Goal: Information Seeking & Learning: Understand process/instructions

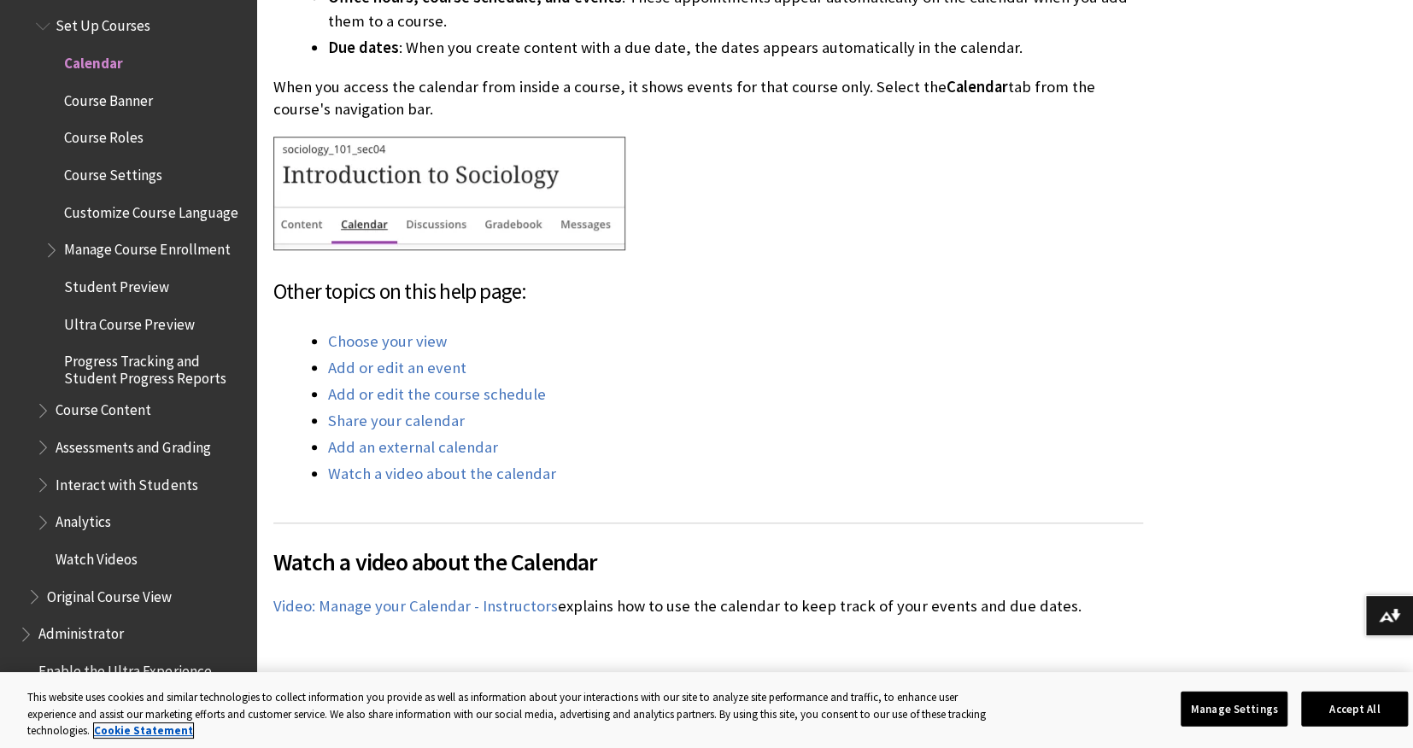
scroll to position [823, 0]
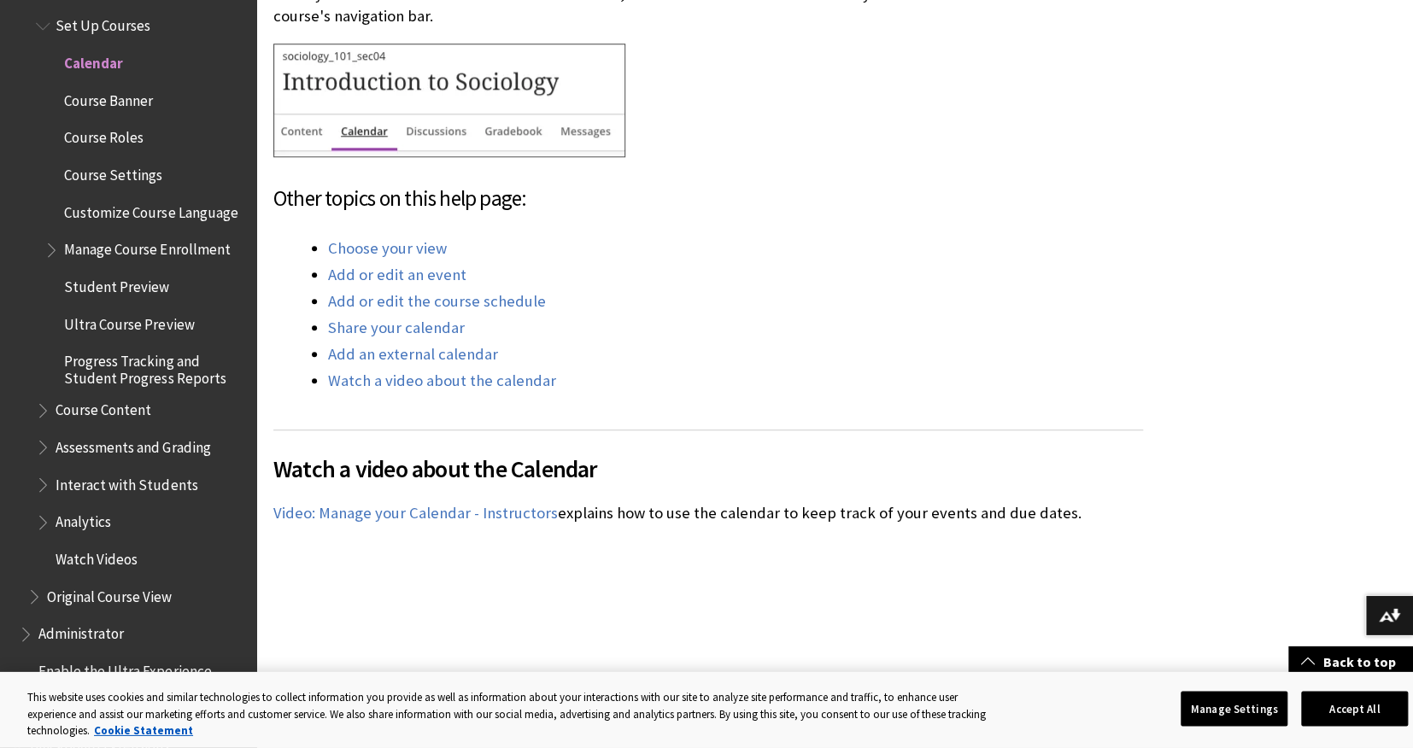
click at [1058, 313] on li "Add or edit the course schedule" at bounding box center [735, 302] width 815 height 24
click at [1045, 311] on li "Add or edit the course schedule" at bounding box center [735, 302] width 815 height 24
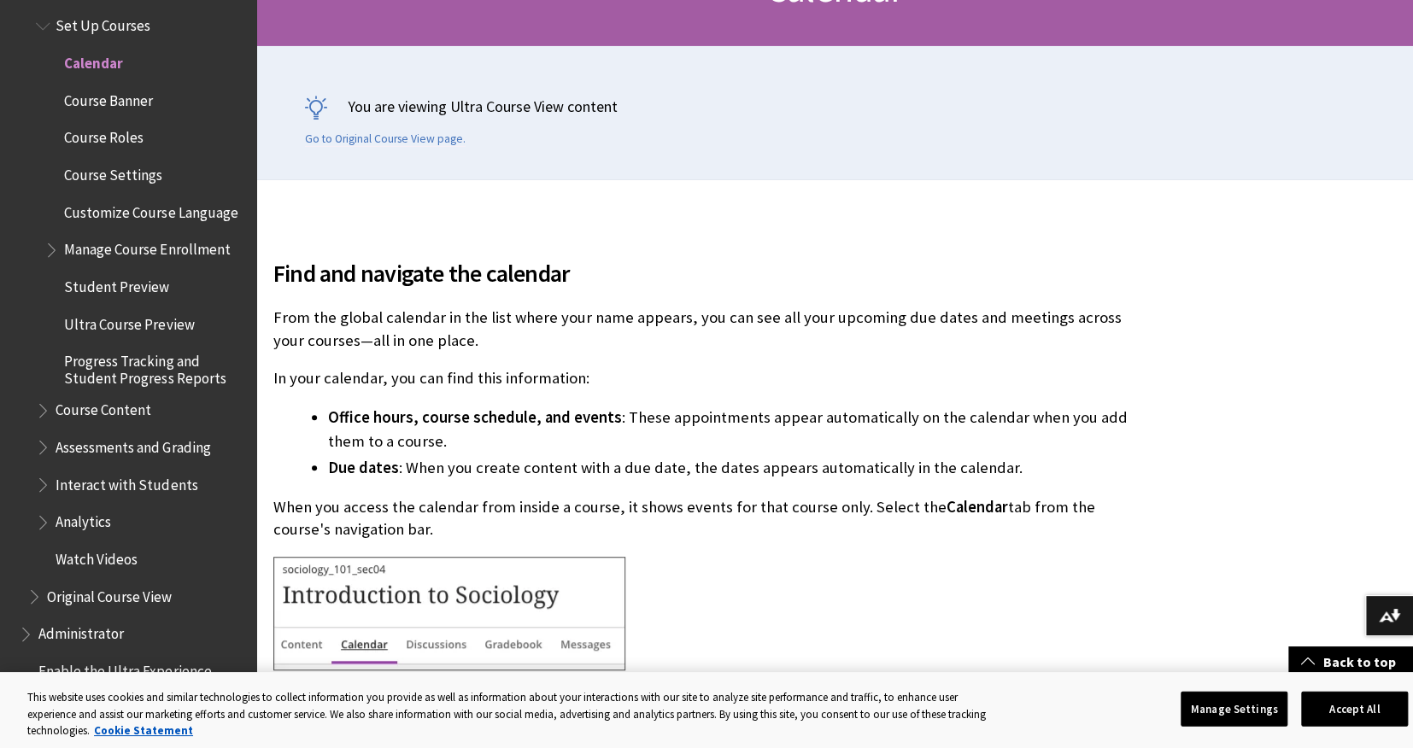
scroll to position [266, 0]
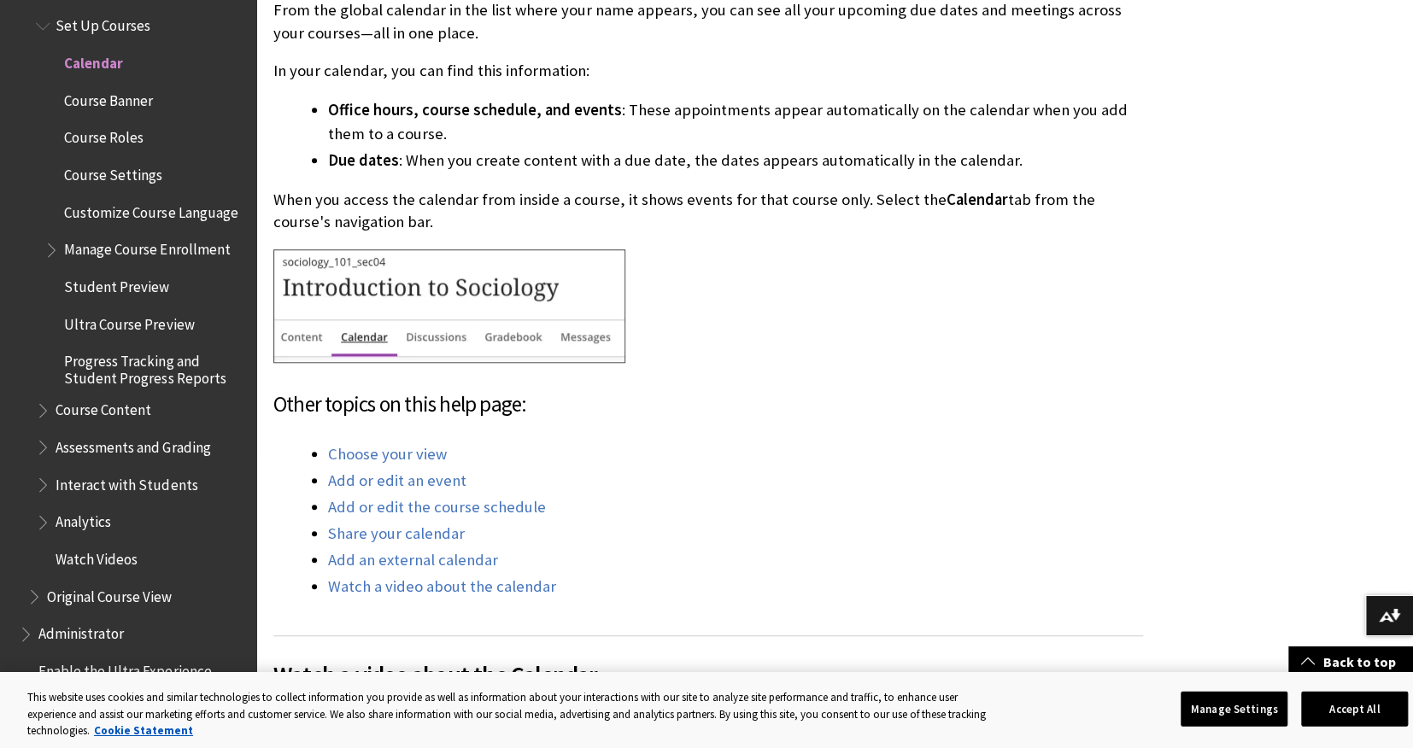
click at [796, 210] on p "When you access the calendar from inside a course, it shows events for that cou…" at bounding box center [708, 211] width 870 height 44
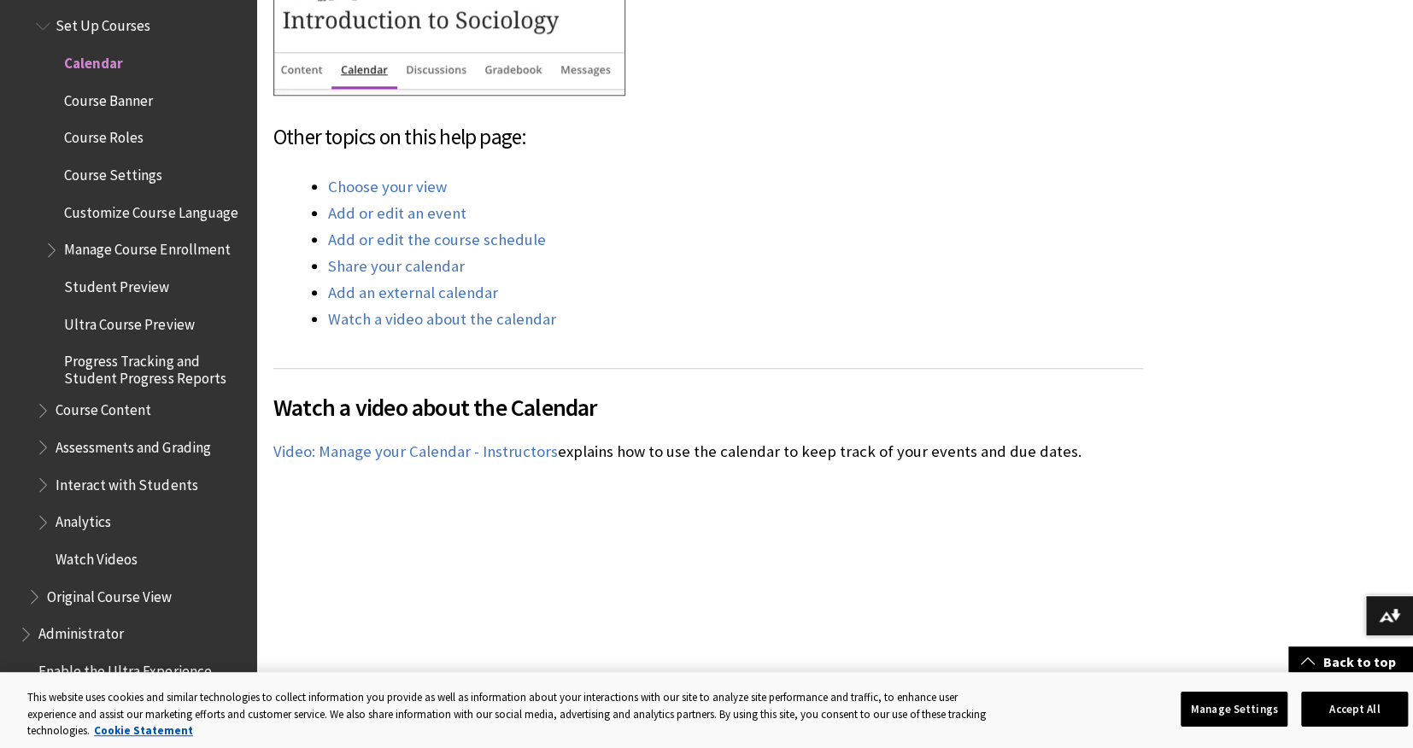
scroll to position [659, 0]
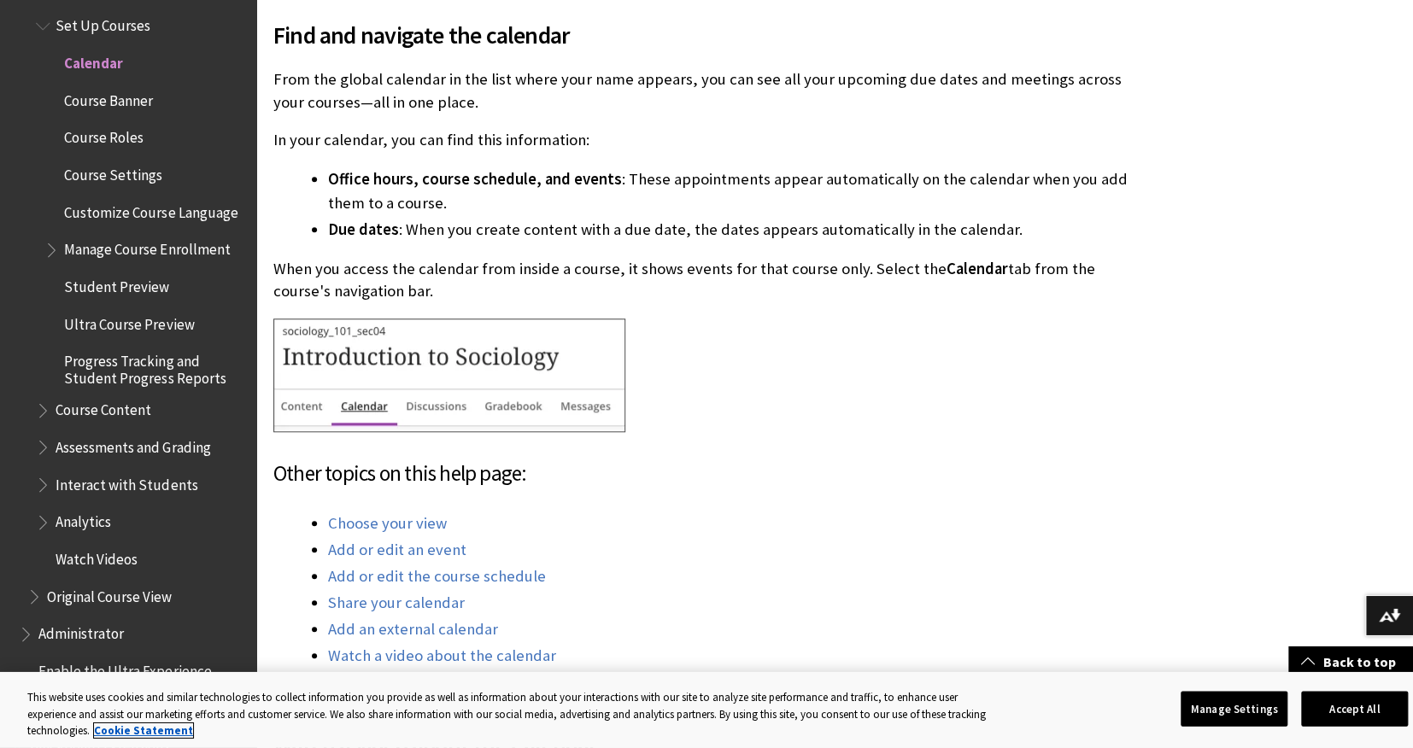
scroll to position [550, 0]
click at [786, 250] on div "Find and navigate the calendar From the global calendar in the list where your …" at bounding box center [708, 331] width 870 height 671
click at [1056, 270] on p "When you access the calendar from inside a course, it shows events for that cou…" at bounding box center [708, 279] width 870 height 44
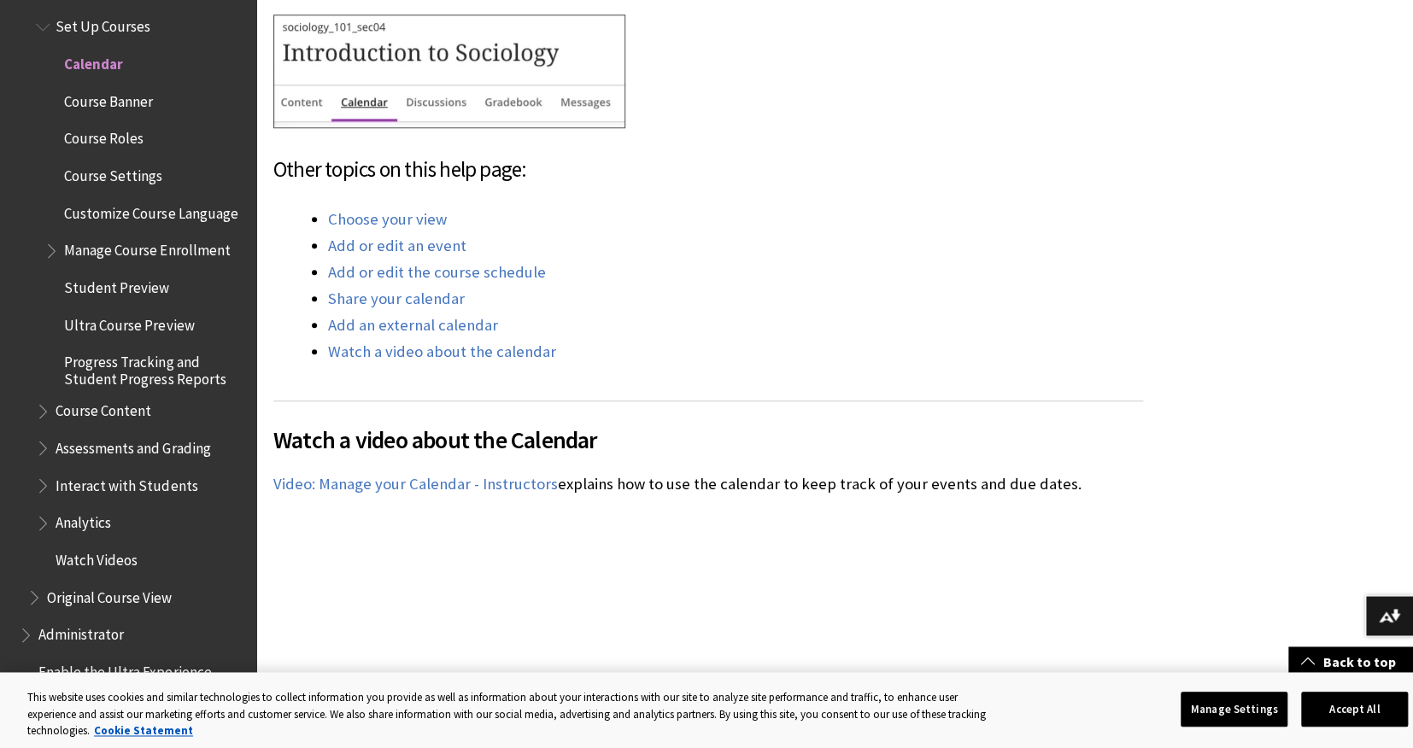
scroll to position [1065, 0]
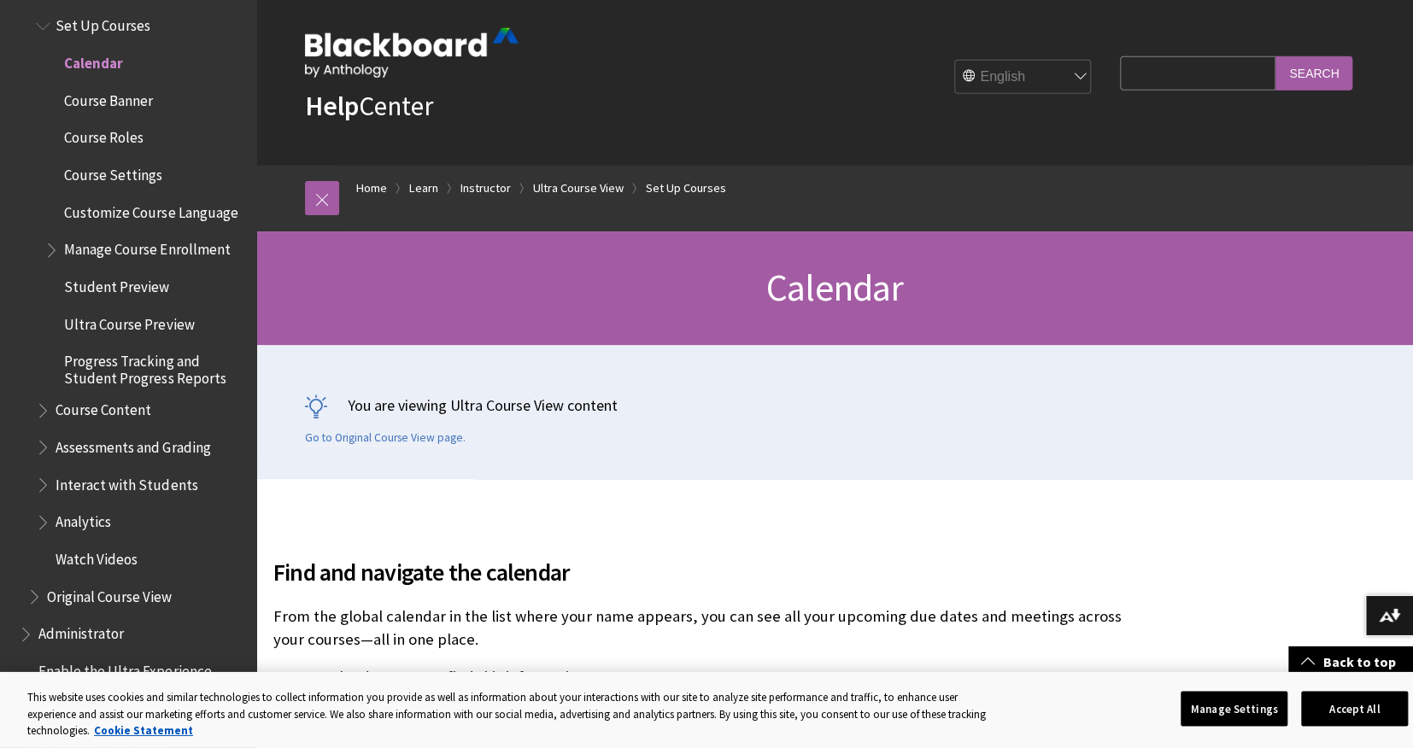
scroll to position [0, 0]
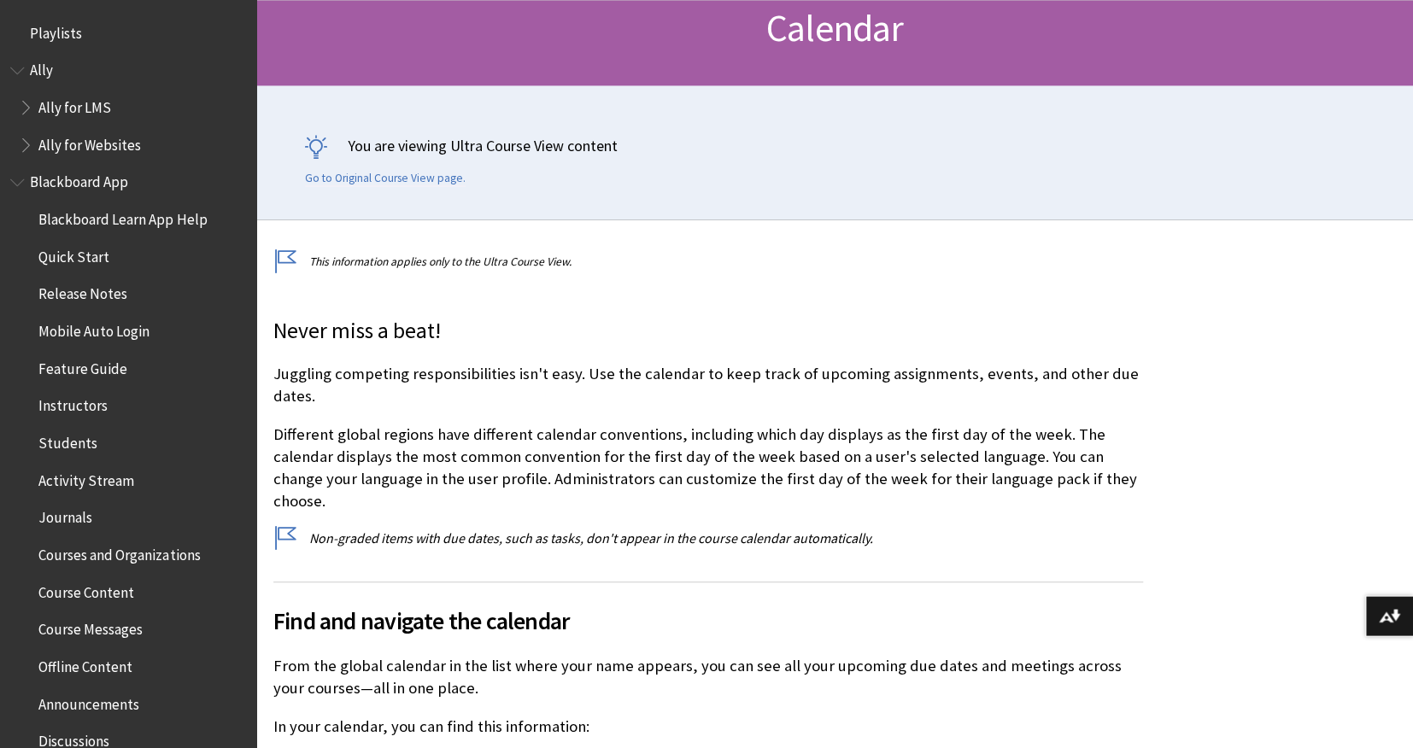
scroll to position [1795, 0]
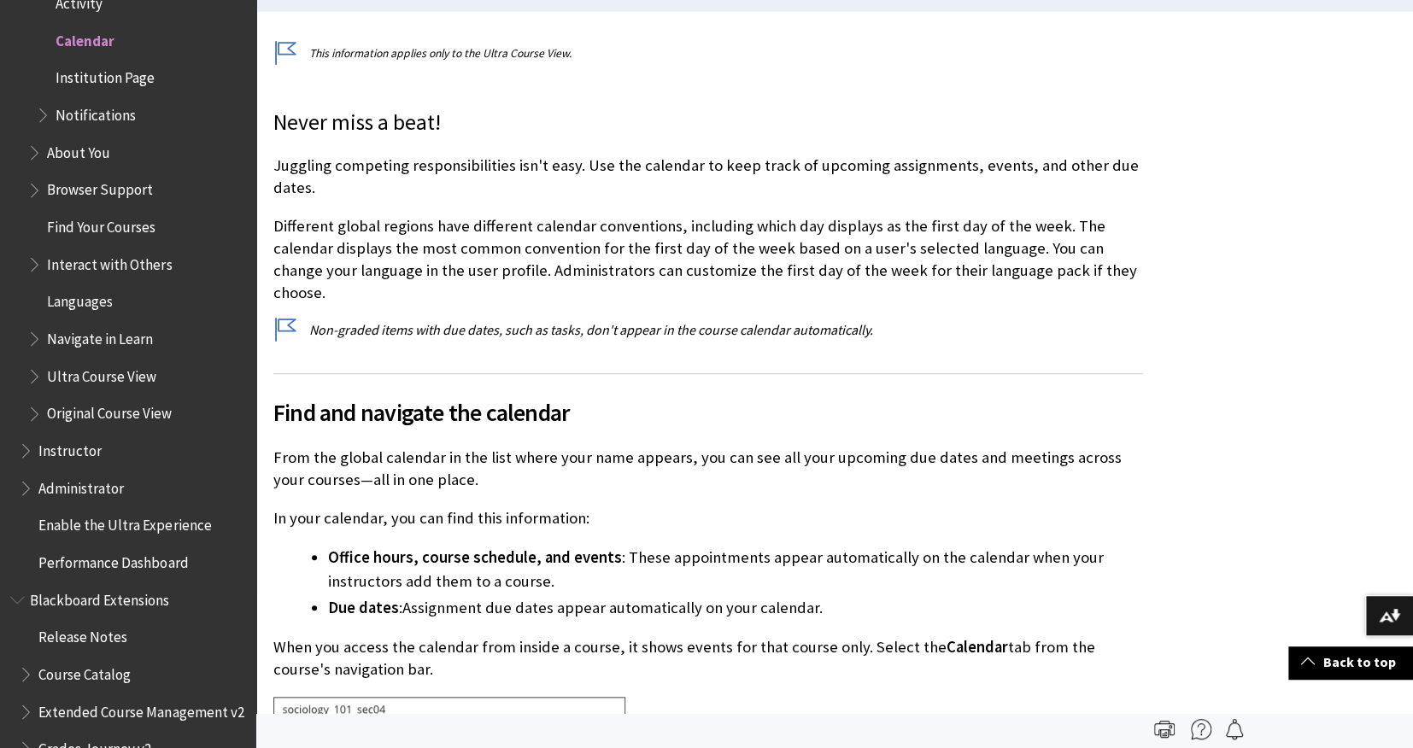
click at [517, 548] on span "Office hours, course schedule, and events" at bounding box center [475, 558] width 294 height 20
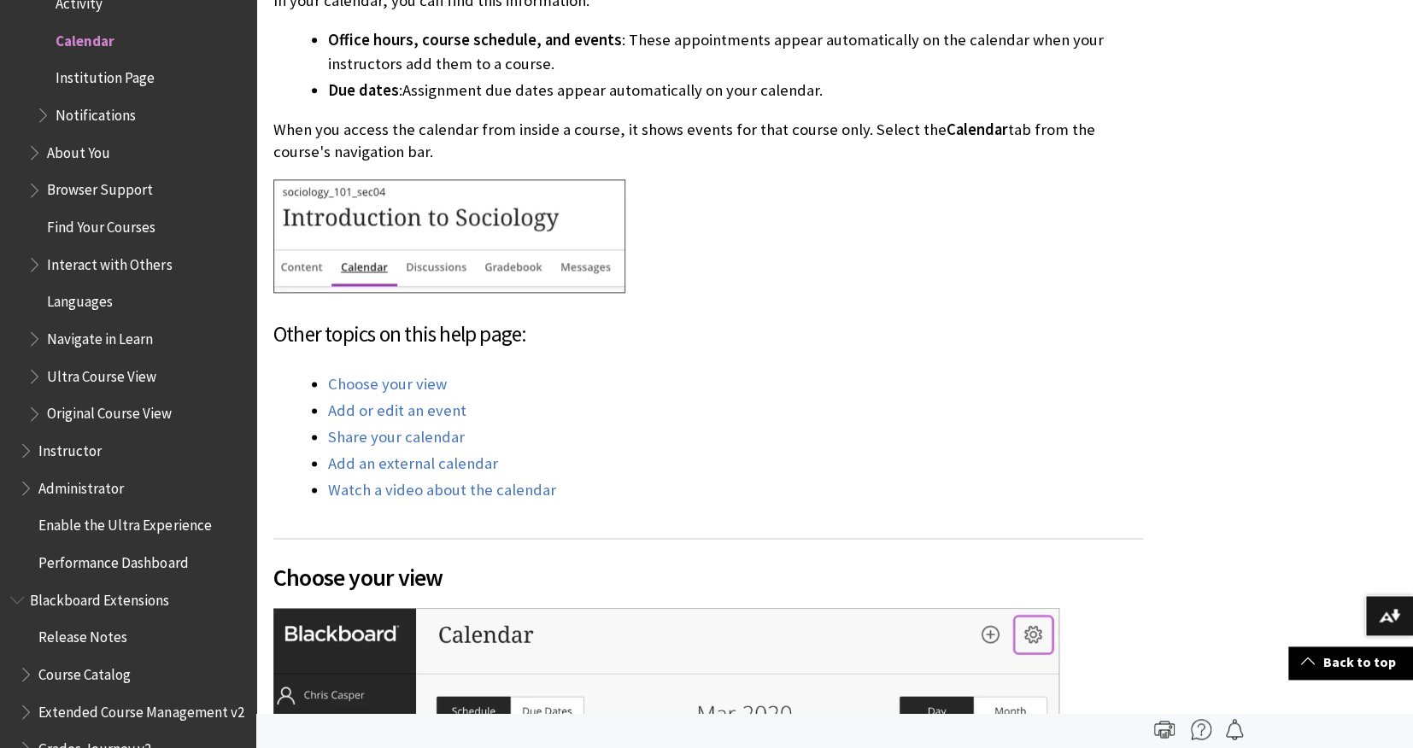
scroll to position [993, 0]
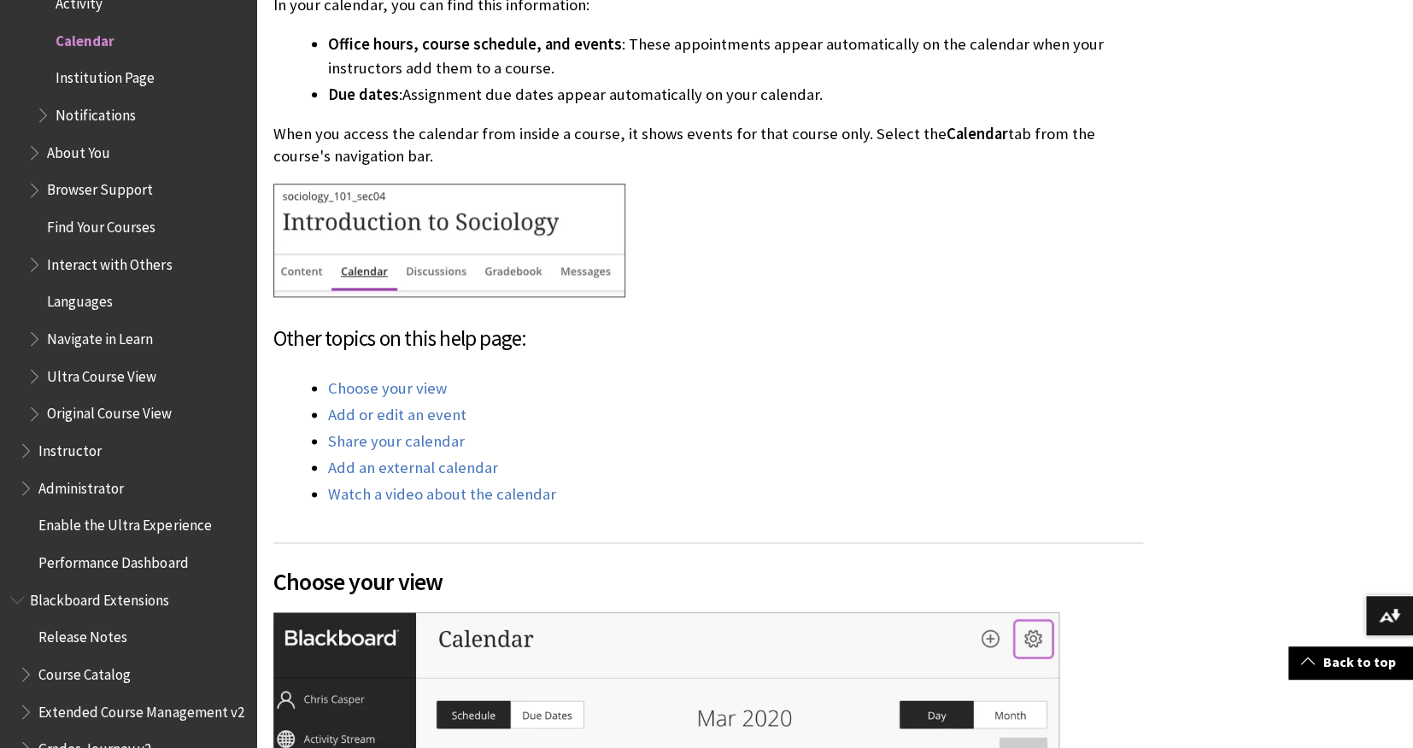
click at [695, 430] on li "Share your calendar" at bounding box center [735, 442] width 815 height 24
click at [612, 377] on li "Choose your view" at bounding box center [735, 389] width 815 height 24
click at [645, 377] on li "Choose your view" at bounding box center [735, 389] width 815 height 24
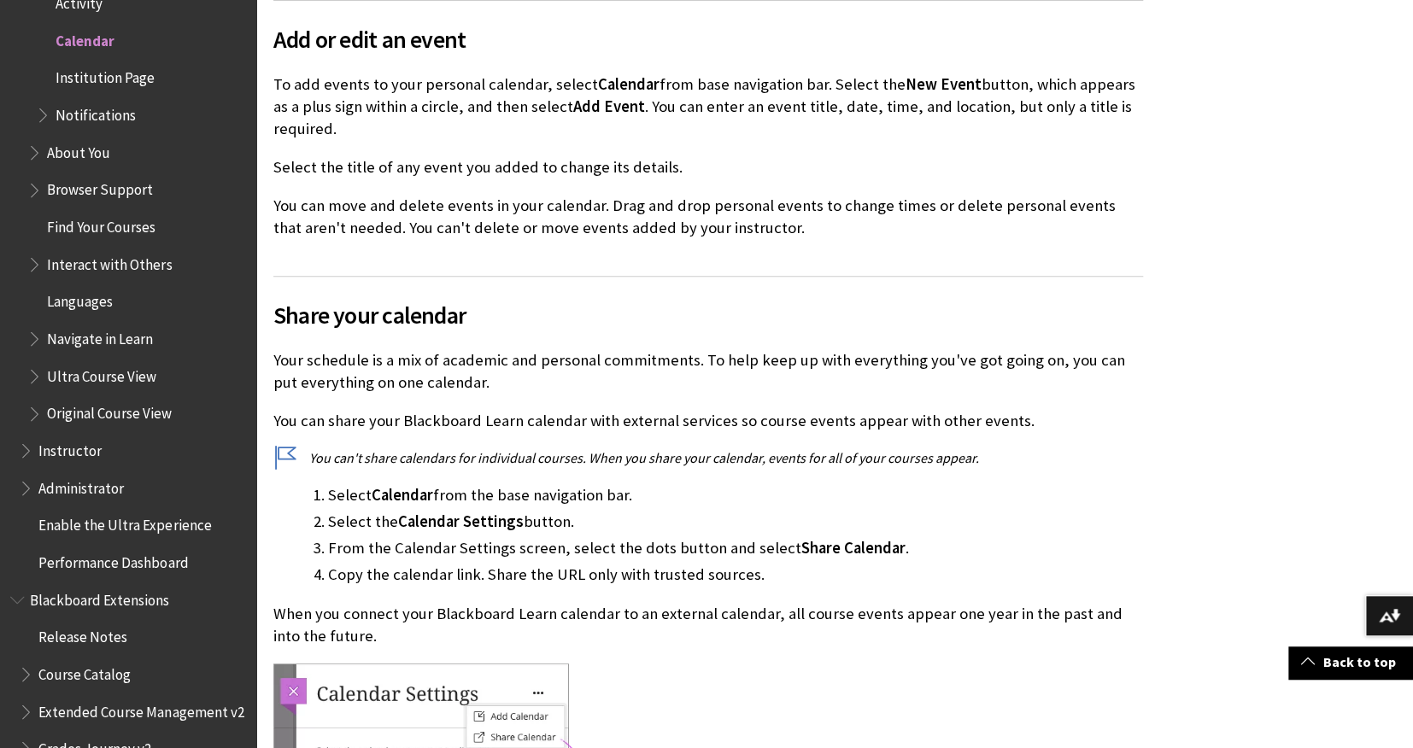
scroll to position [3536, 0]
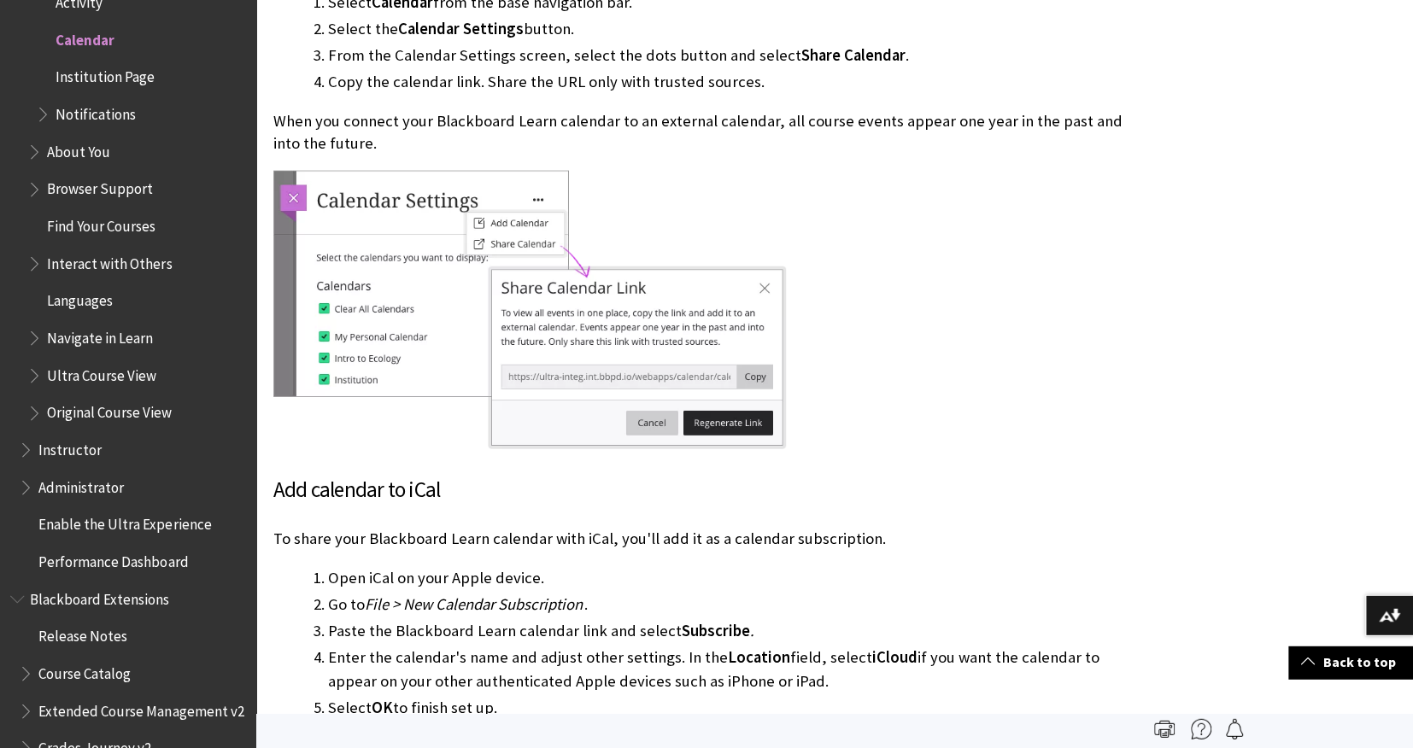
click at [972, 528] on p "To share your Blackboard Learn calendar with iCal, you'll add it as a calendar …" at bounding box center [708, 539] width 870 height 22
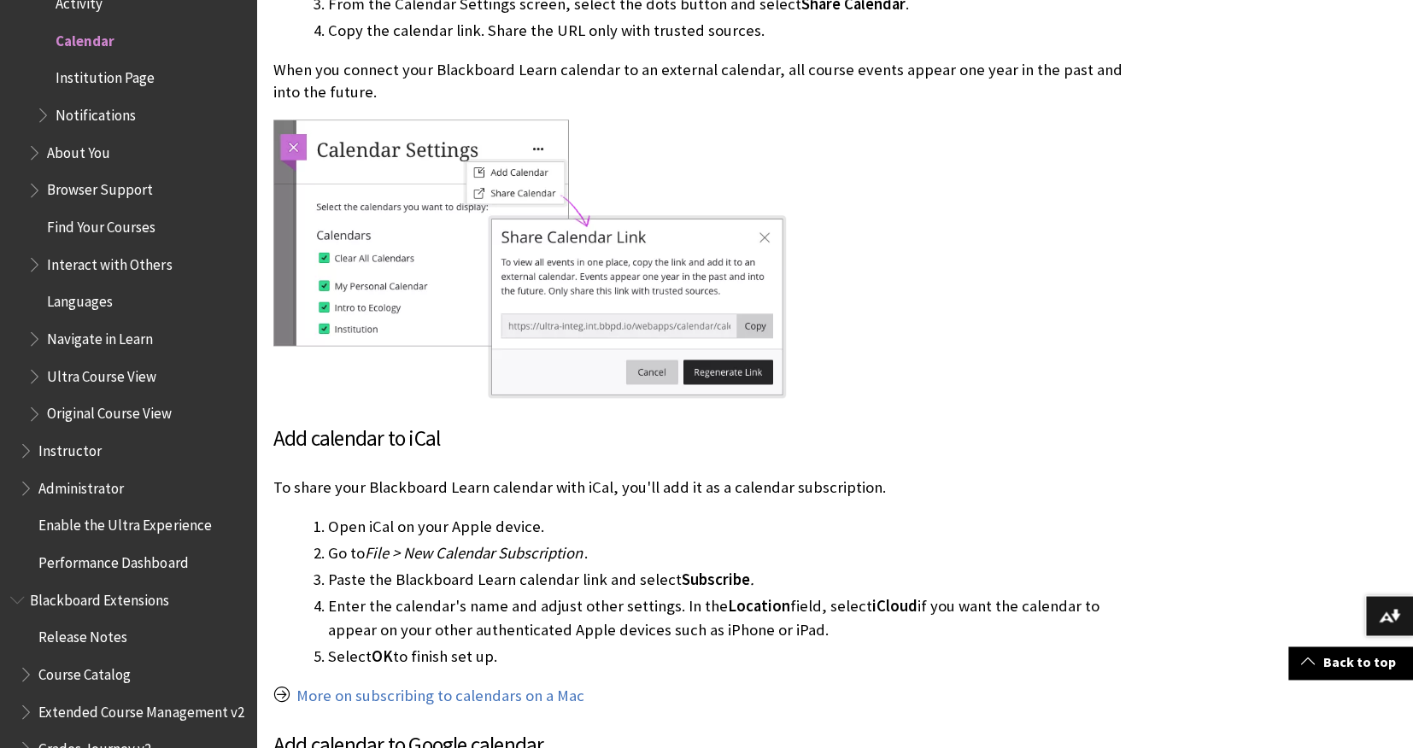
scroll to position [3420, 0]
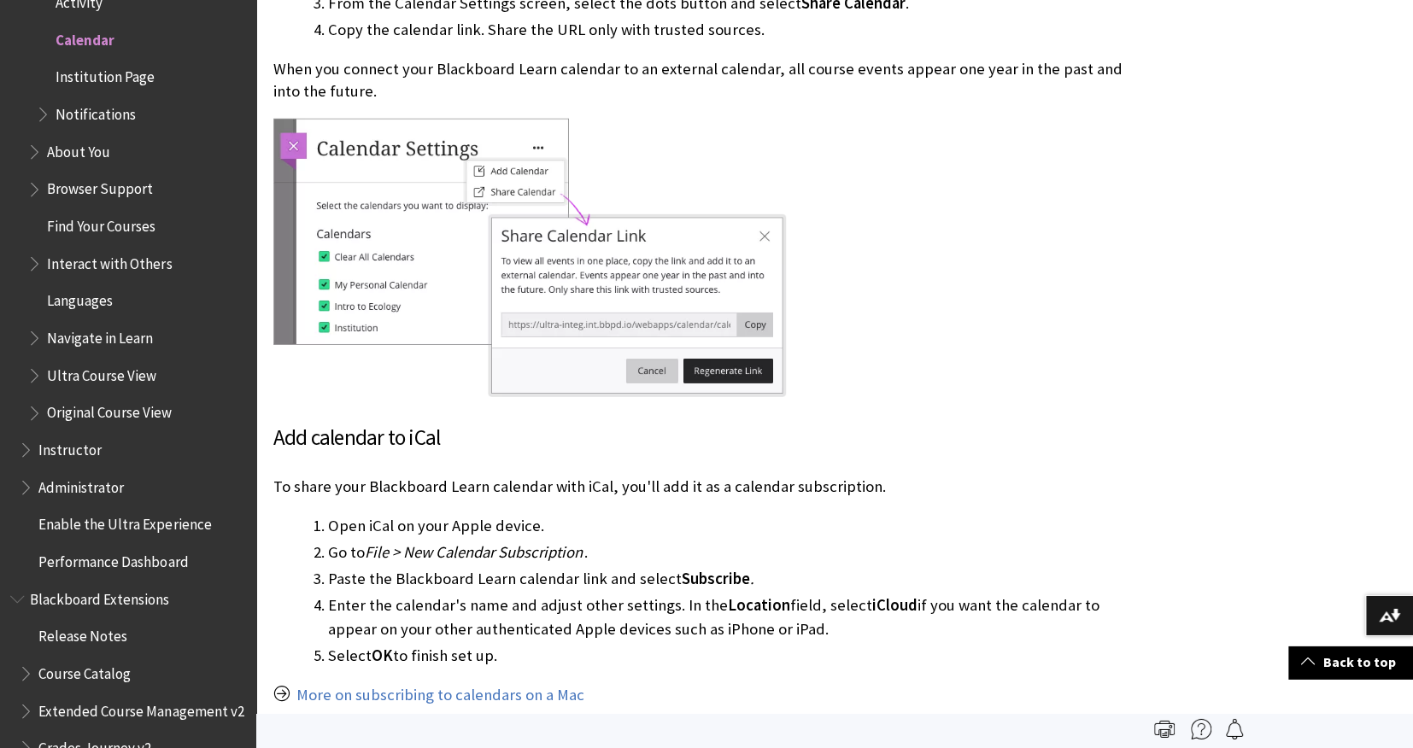
click at [964, 541] on li "Go to File > New Calendar Subscription ." at bounding box center [735, 553] width 815 height 24
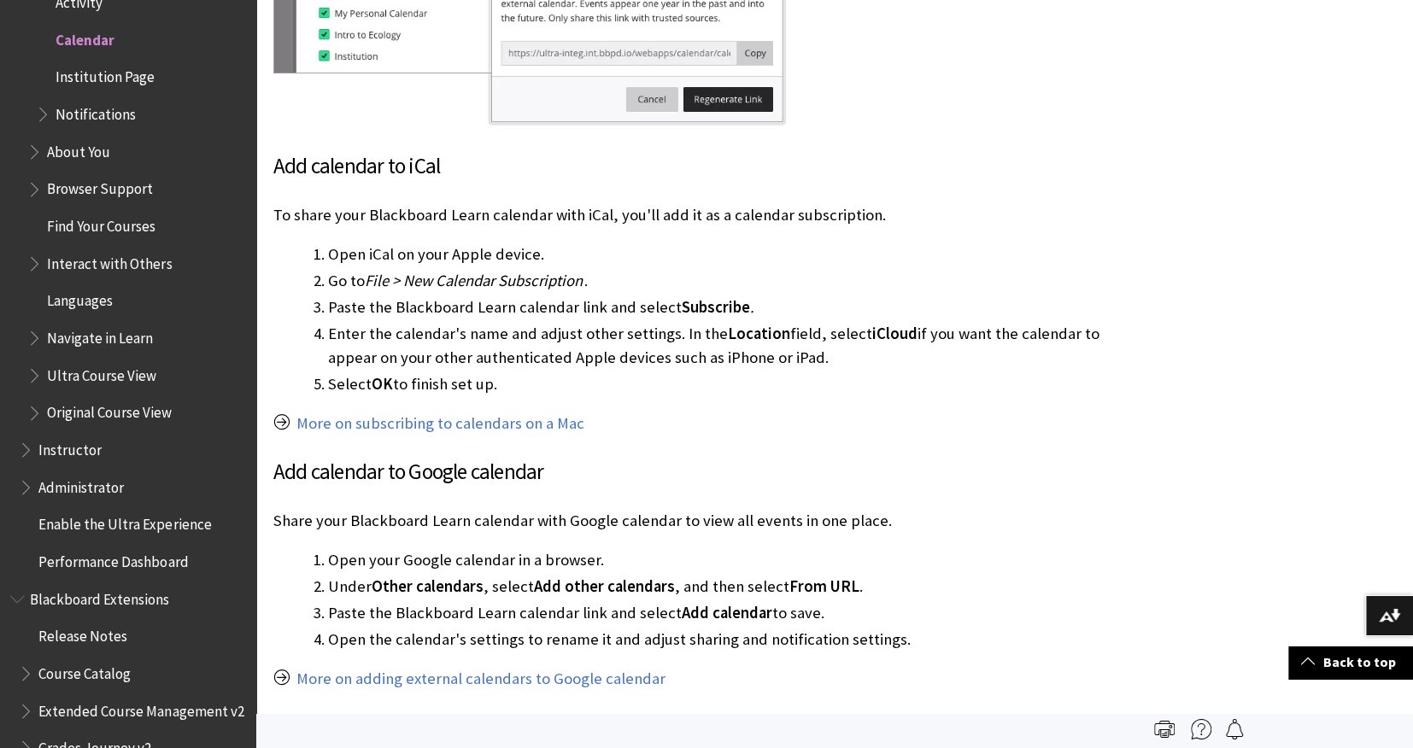
scroll to position [3695, 0]
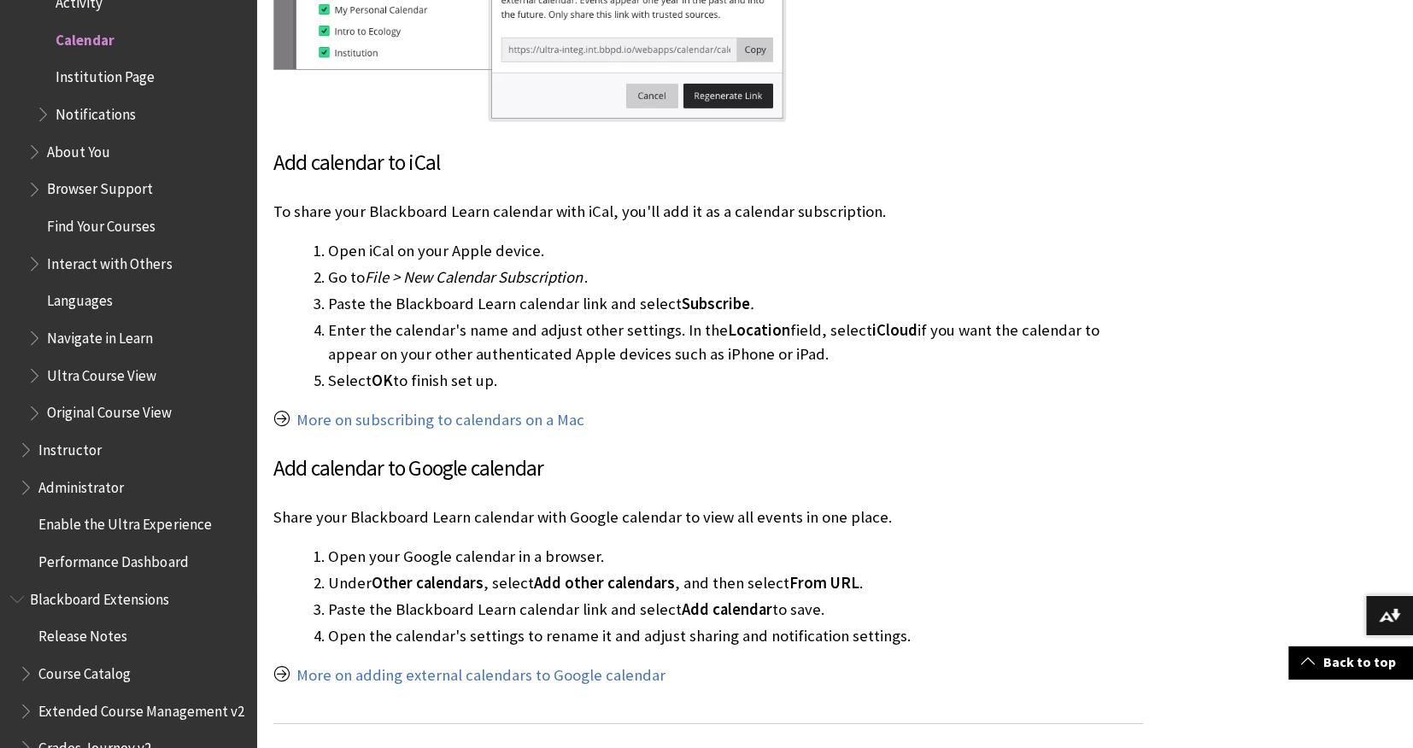
click at [702, 507] on p "Share your Blackboard Learn calendar with Google calendar to view all events in…" at bounding box center [708, 518] width 870 height 22
click at [709, 507] on p "Share your Blackboard Learn calendar with Google calendar to view all events in…" at bounding box center [708, 518] width 870 height 22
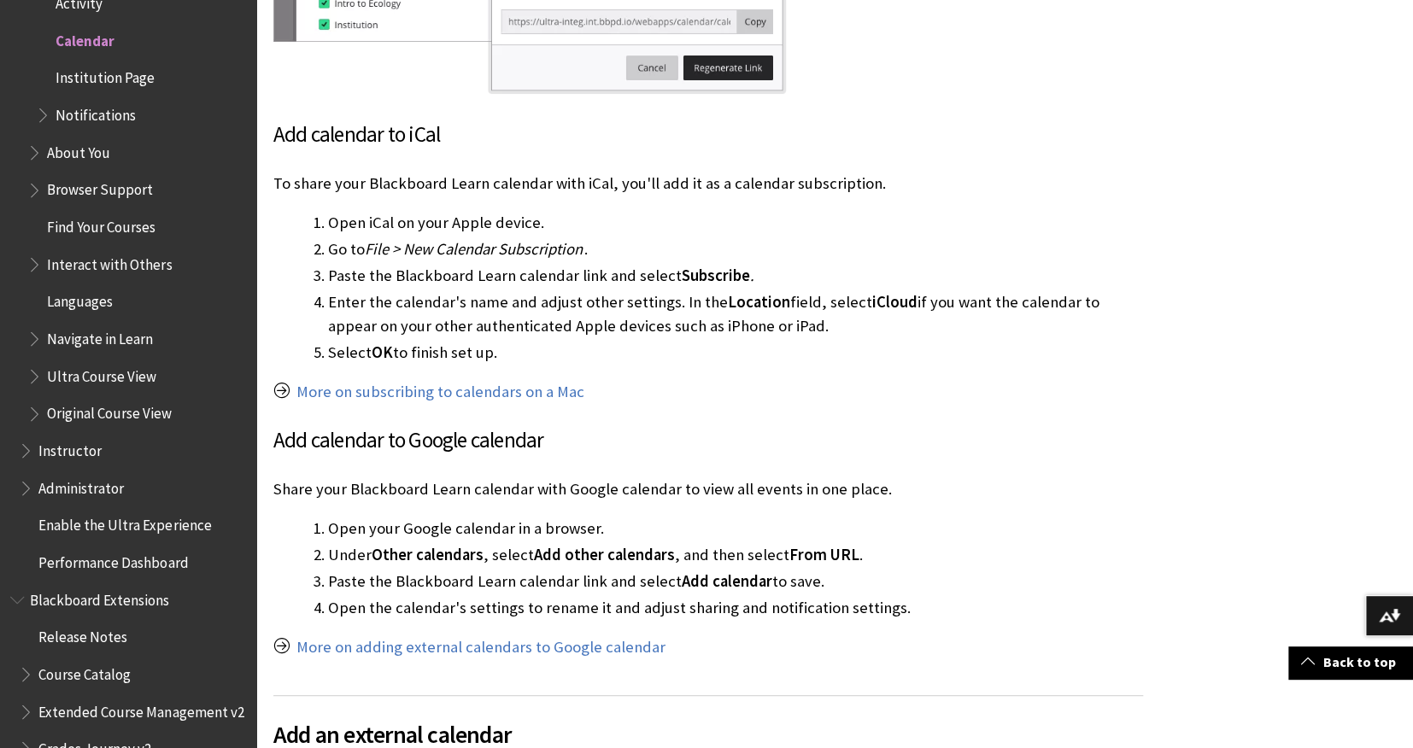
scroll to position [3725, 0]
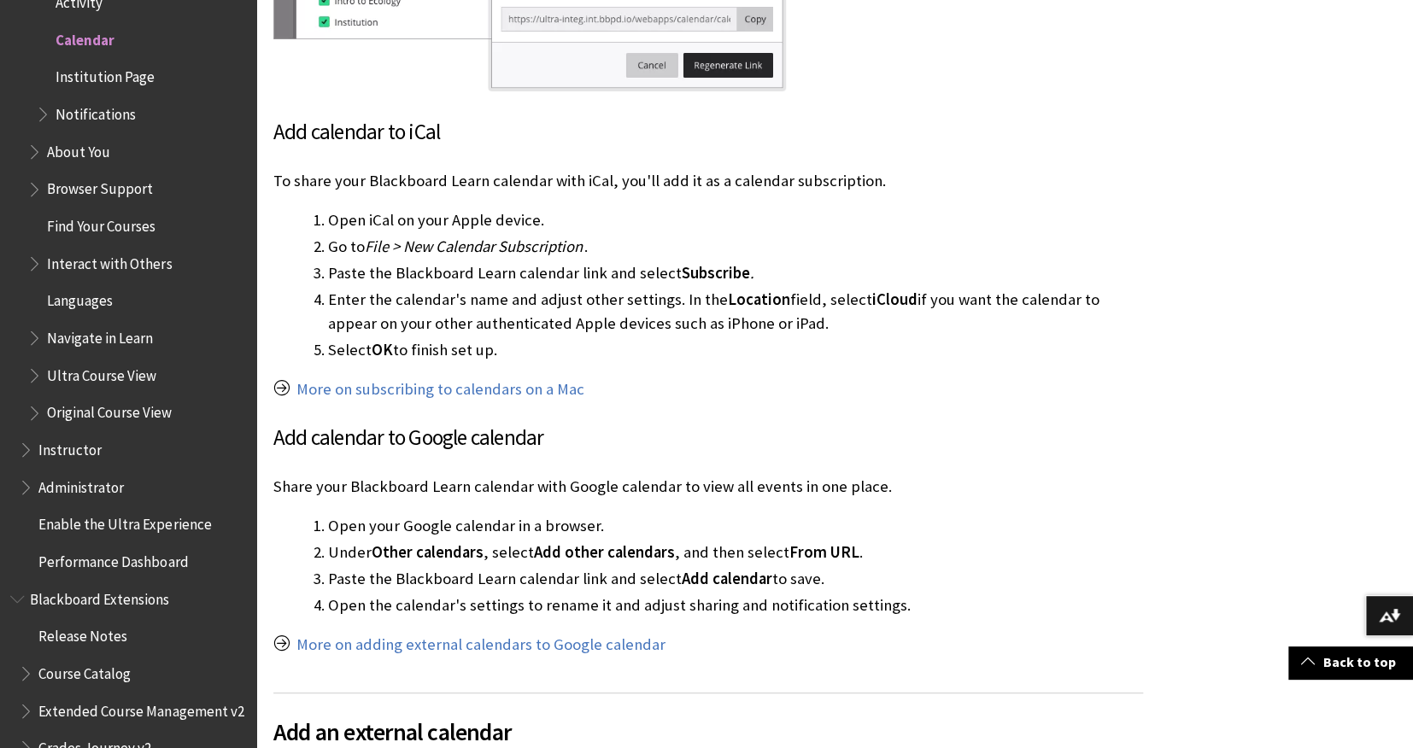
click at [810, 542] on span "From URL" at bounding box center [824, 552] width 70 height 20
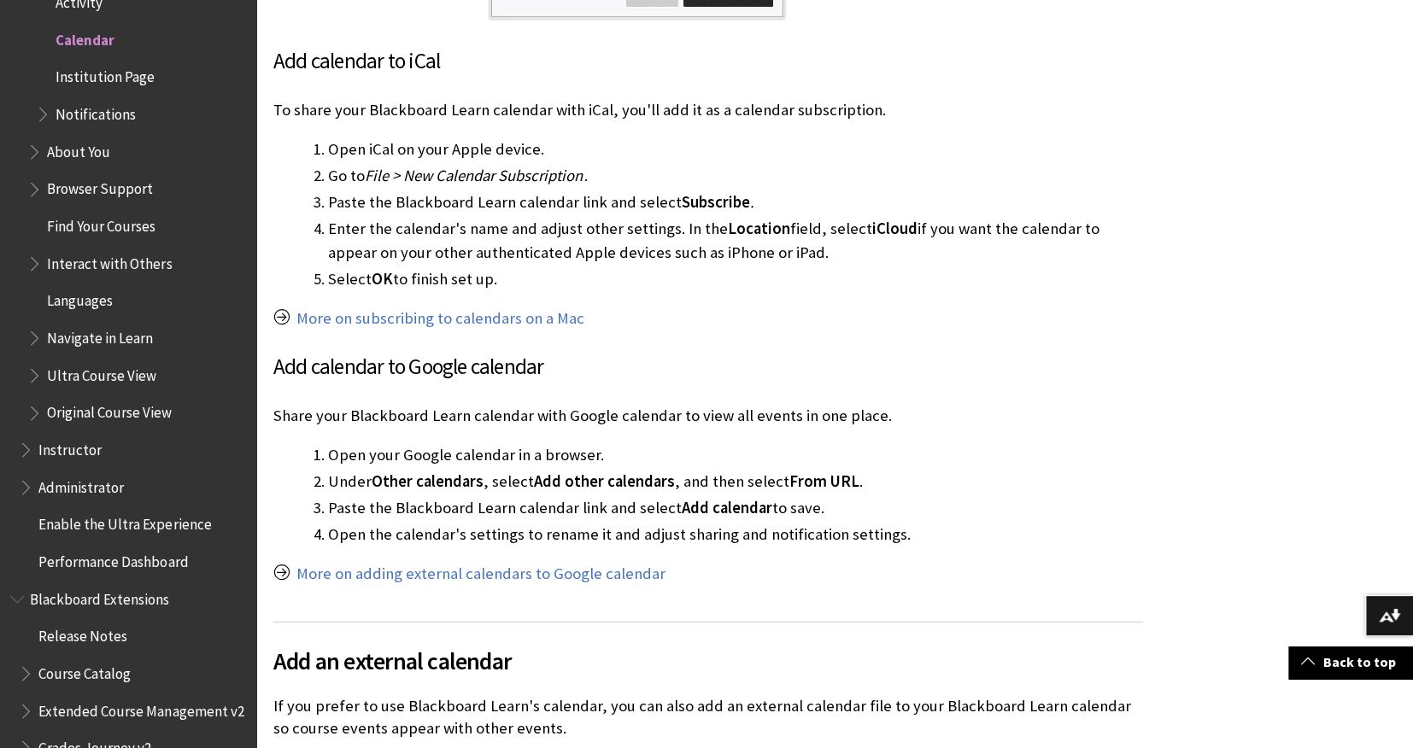
scroll to position [3794, 0]
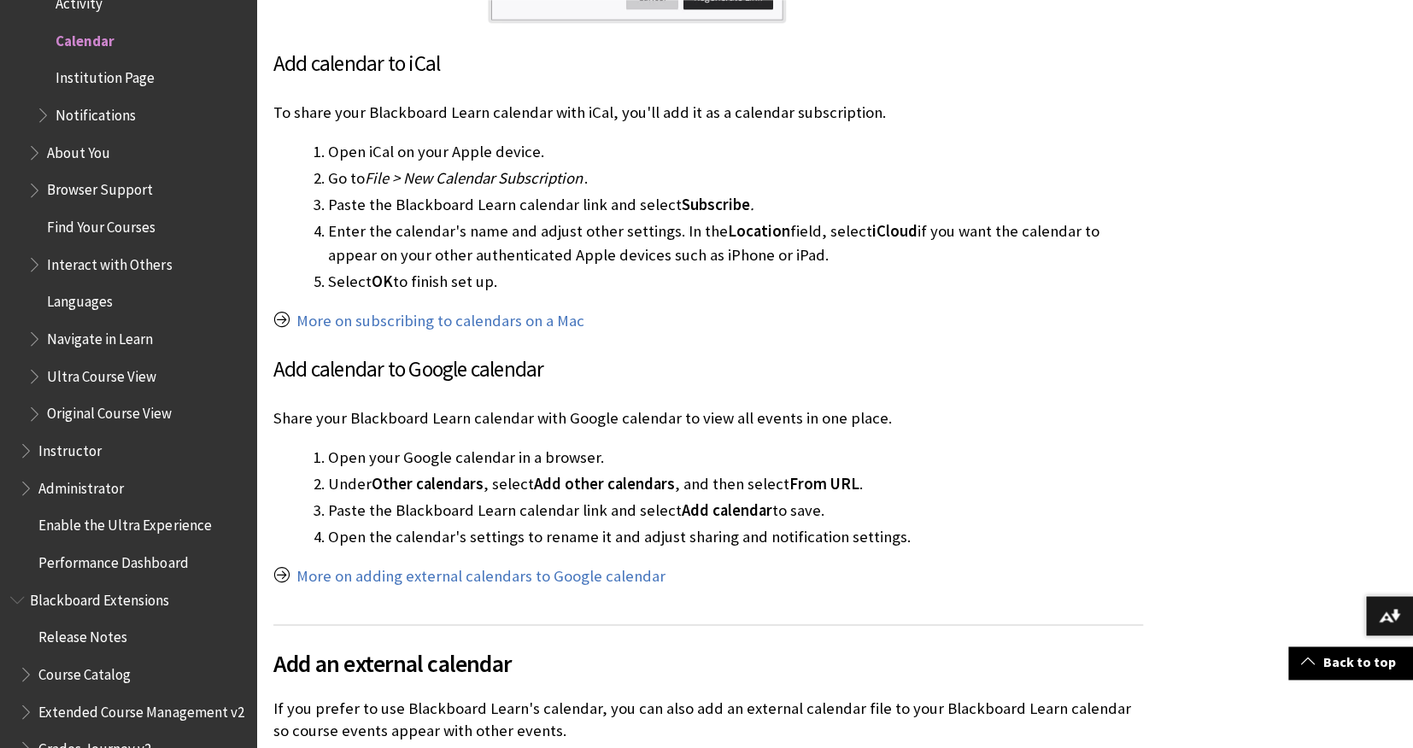
click at [841, 525] on li "Open the calendar's settings to rename it and adjust sharing and notification s…" at bounding box center [735, 537] width 815 height 24
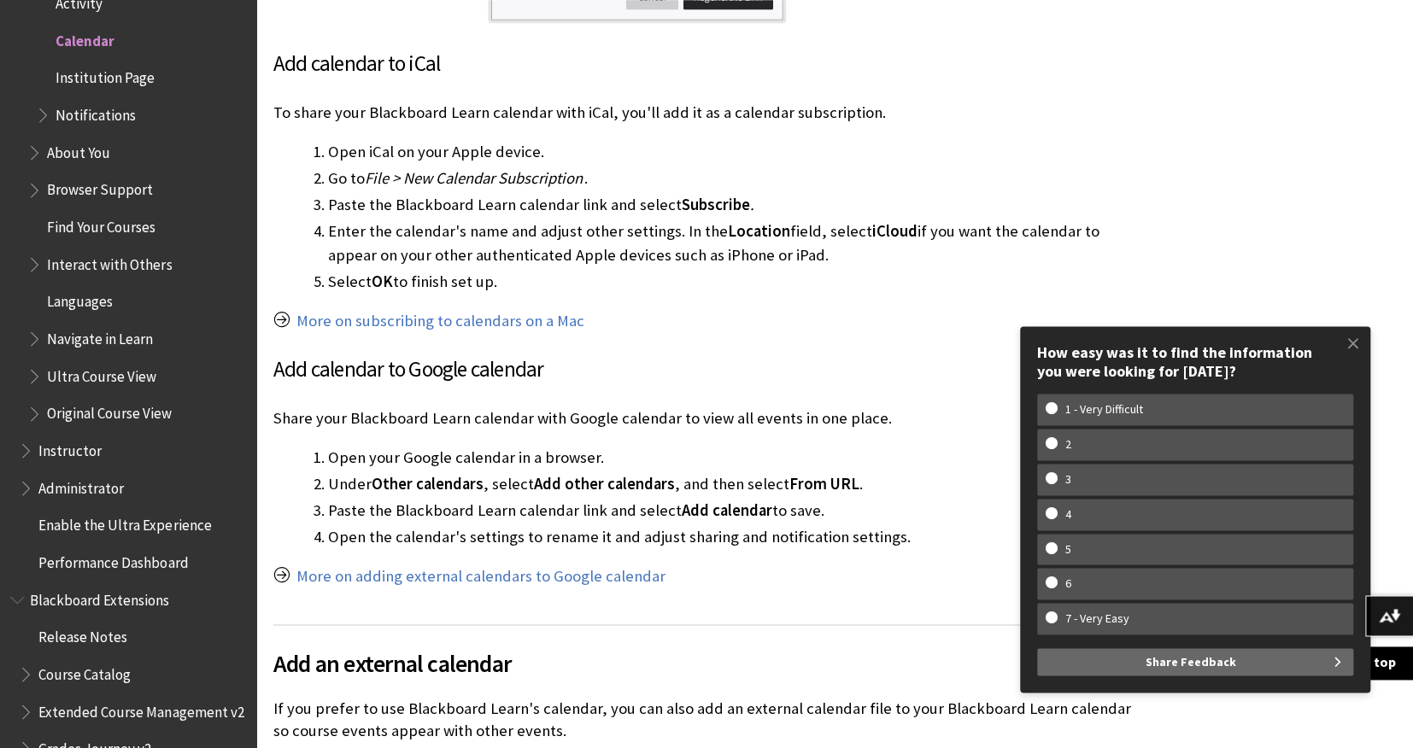
click at [754, 193] on li "Paste the Blackboard Learn calendar link and select Subscribe ." at bounding box center [735, 205] width 815 height 24
click at [529, 566] on link "More on adding external calendars to Google calendar" at bounding box center [480, 576] width 369 height 21
click at [776, 407] on p "Share your Blackboard Learn calendar with Google calendar to view all events in…" at bounding box center [708, 418] width 870 height 22
click at [782, 220] on li "Enter the calendar's name and adjust other settings. In the Location field, sel…" at bounding box center [735, 244] width 815 height 48
click at [862, 220] on li "Enter the calendar's name and adjust other settings. In the Location field, sel…" at bounding box center [735, 244] width 815 height 48
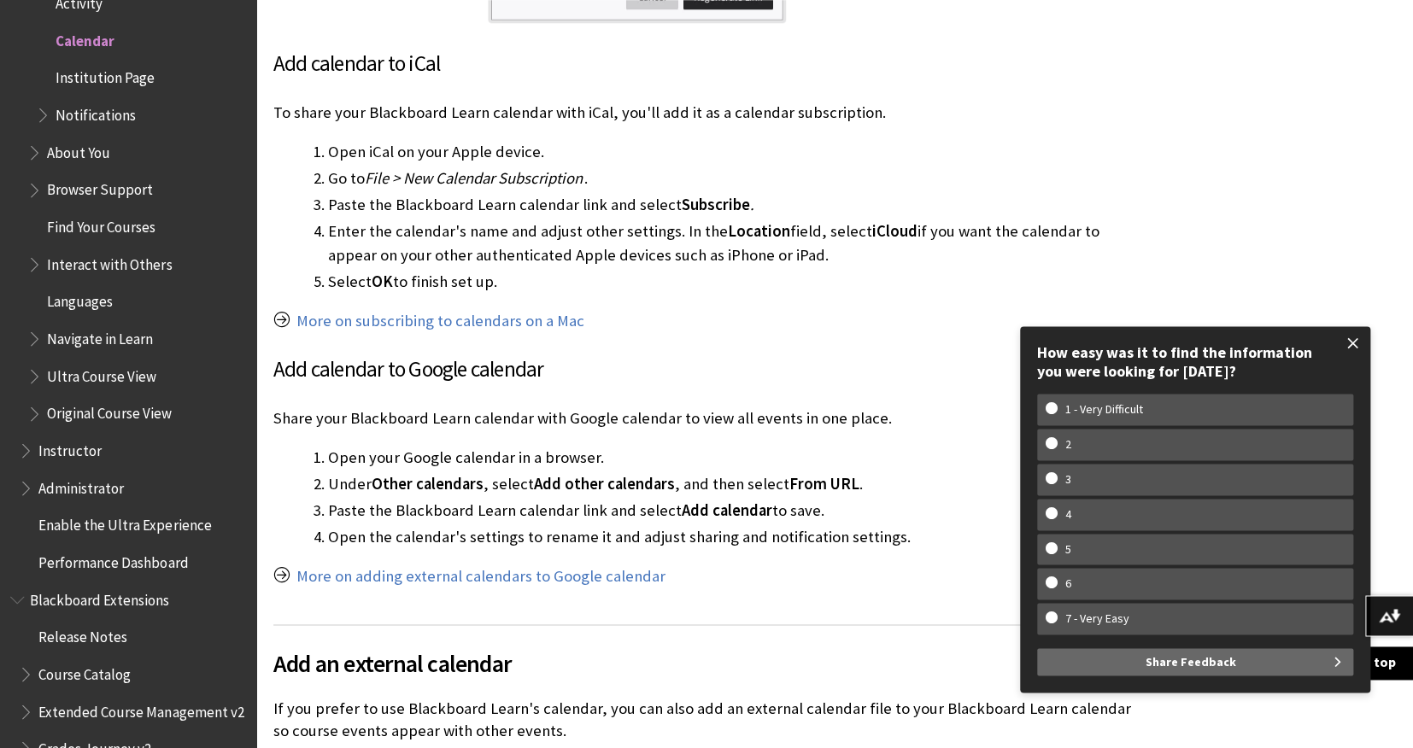
click at [1352, 351] on span at bounding box center [1353, 343] width 36 height 36
